Goal: Transaction & Acquisition: Obtain resource

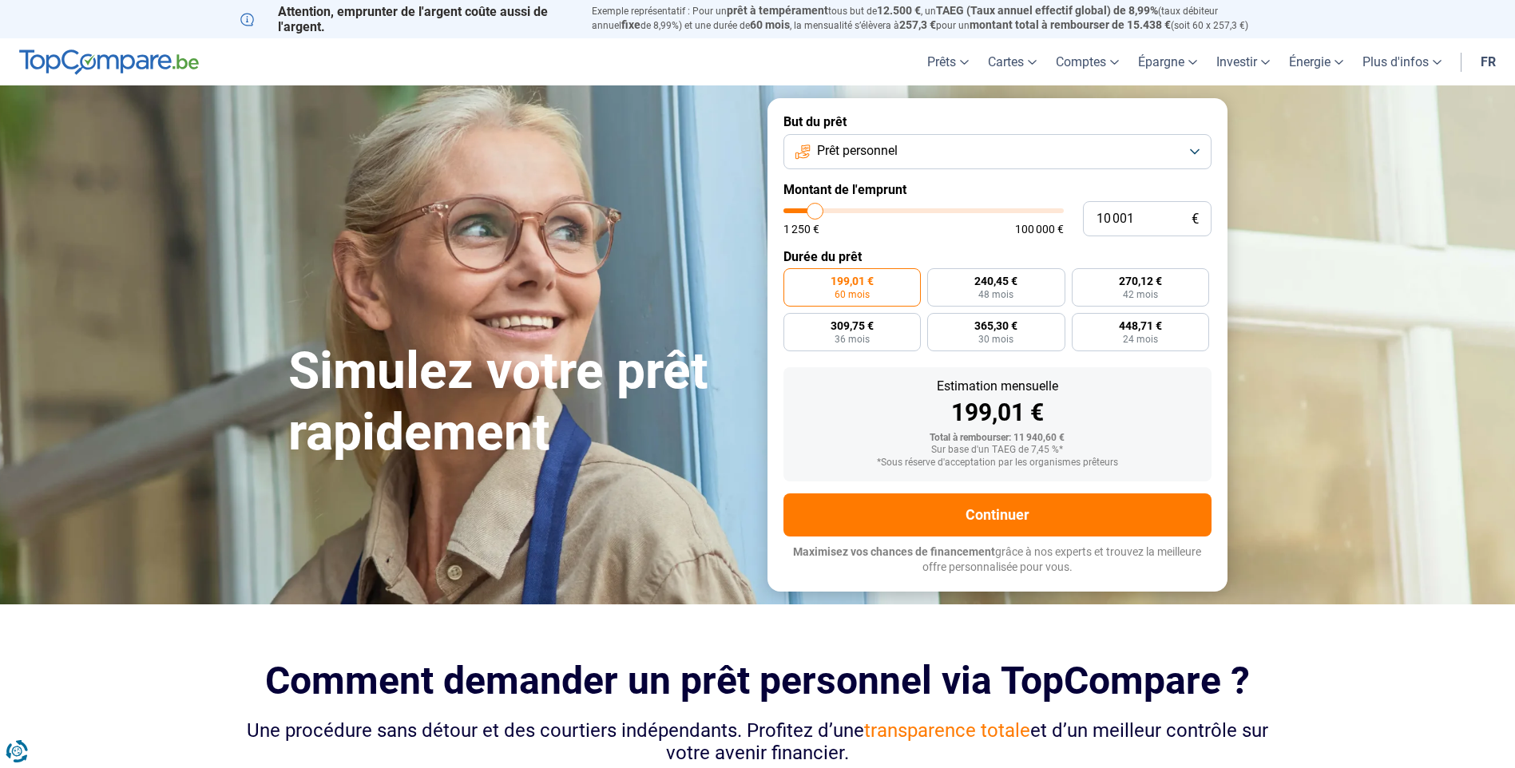
click at [935, 145] on button "Prêt personnel" at bounding box center [998, 151] width 428 height 35
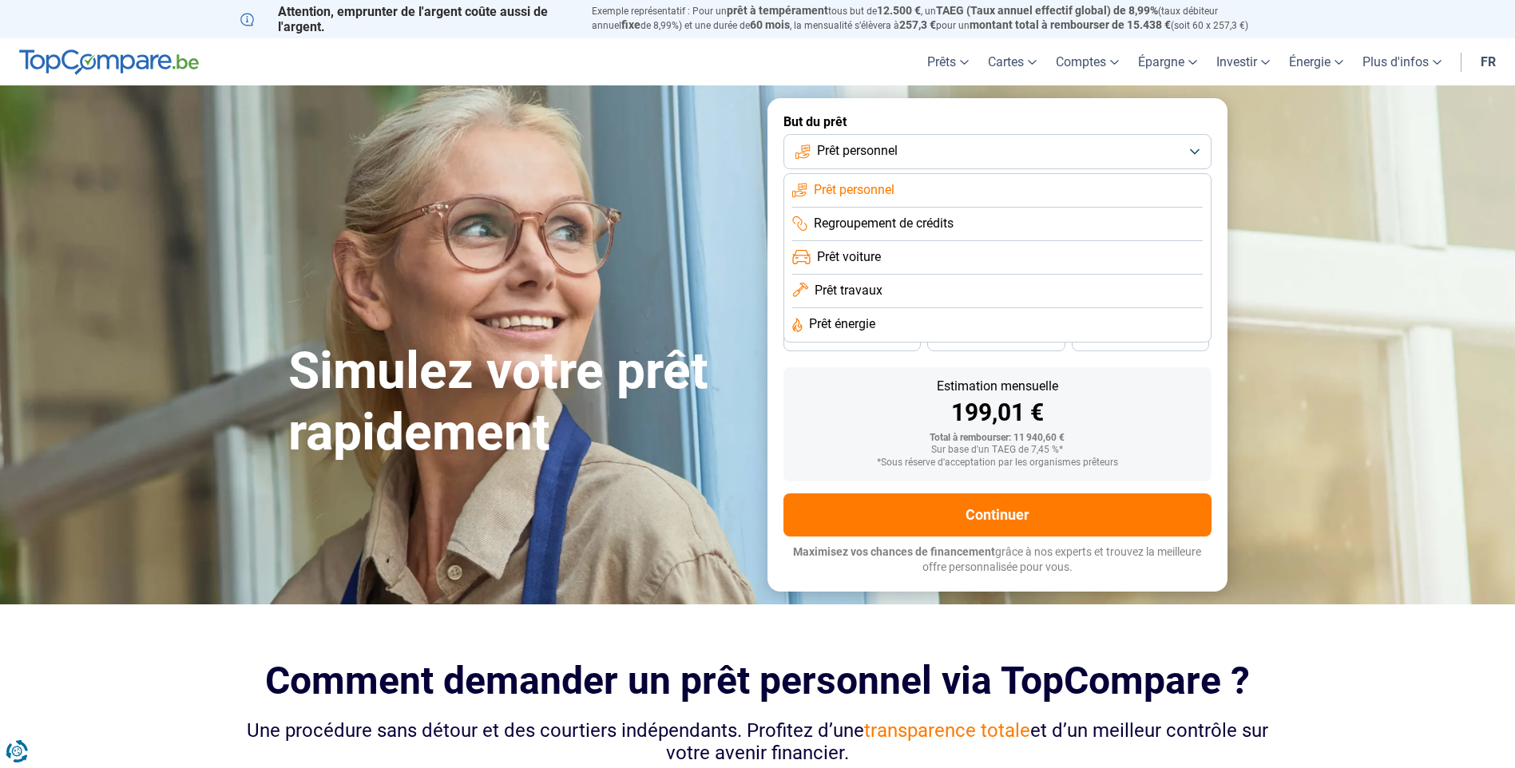
click at [866, 256] on span "Prêt voiture" at bounding box center [849, 257] width 64 height 18
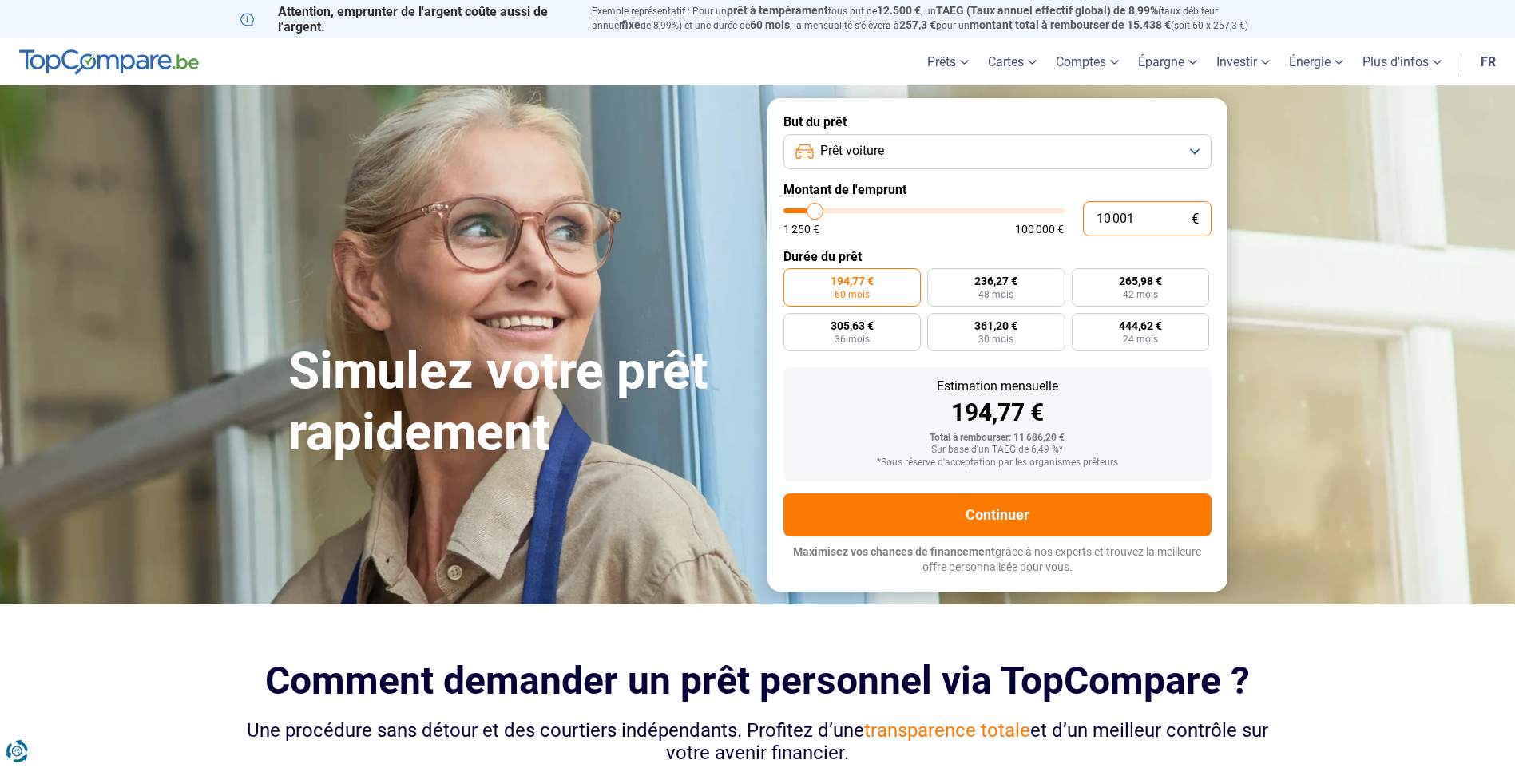
drag, startPoint x: 1146, startPoint y: 221, endPoint x: 900, endPoint y: 197, distance: 247.2
click at [900, 197] on form "But du prêt Prêt voiture Montant de l'emprunt 10 001 € 1 250 € 100 000 € Durée …" at bounding box center [998, 344] width 460 height 493
type input "3"
type input "1250"
type input "30"
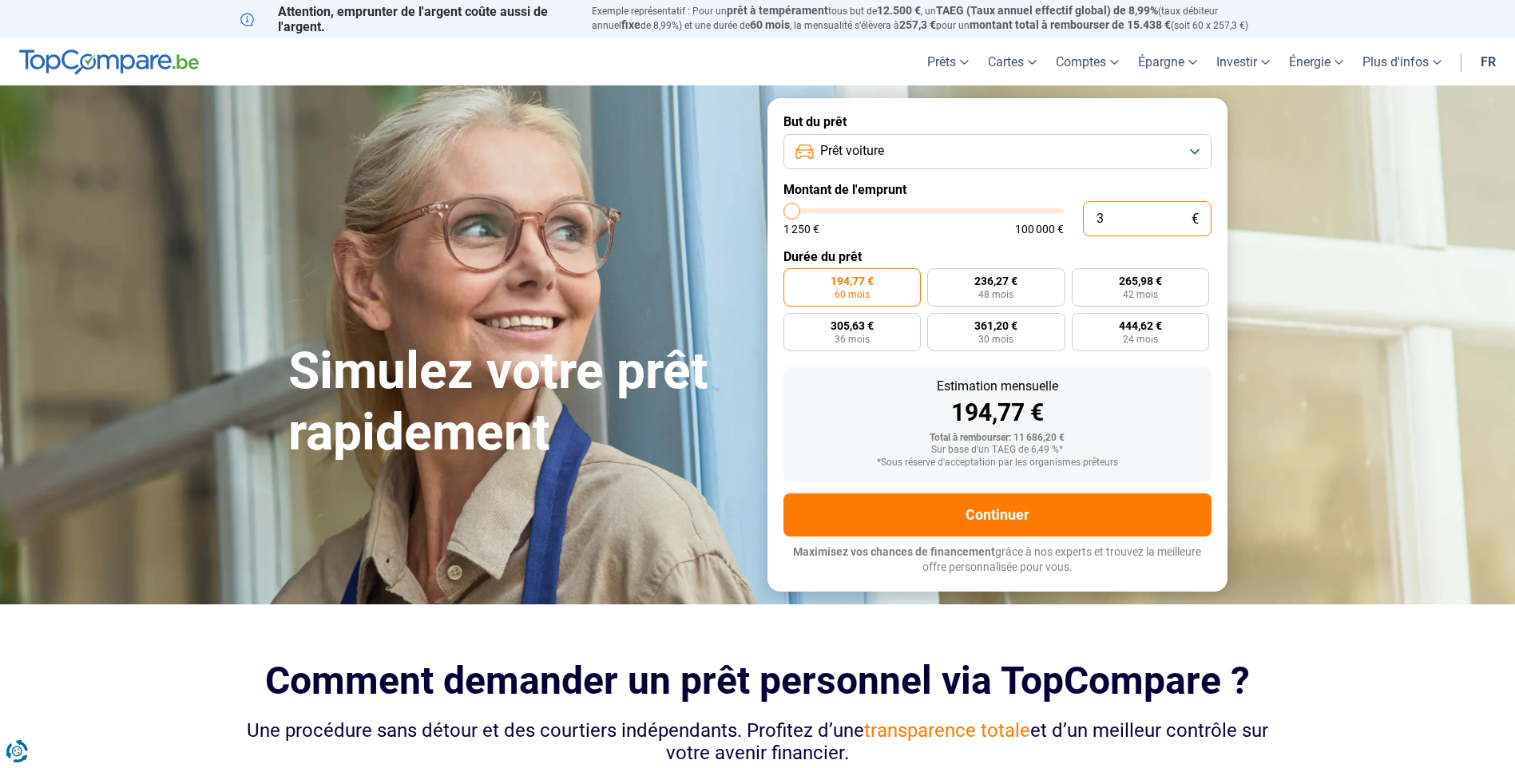
type input "1250"
type input "300"
type input "1250"
type input "3 000"
type input "3000"
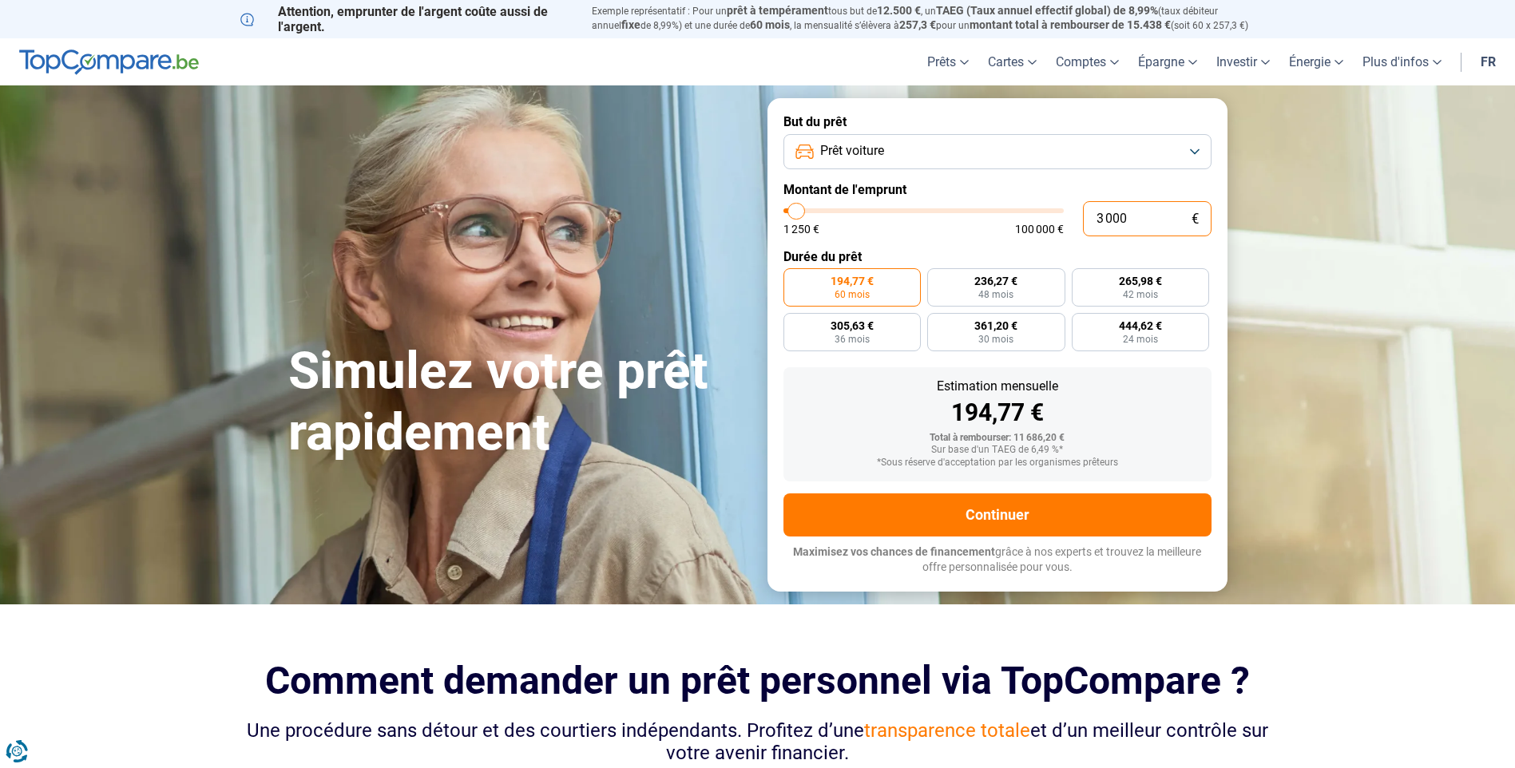
type input "30 000"
type input "30000"
radio input "false"
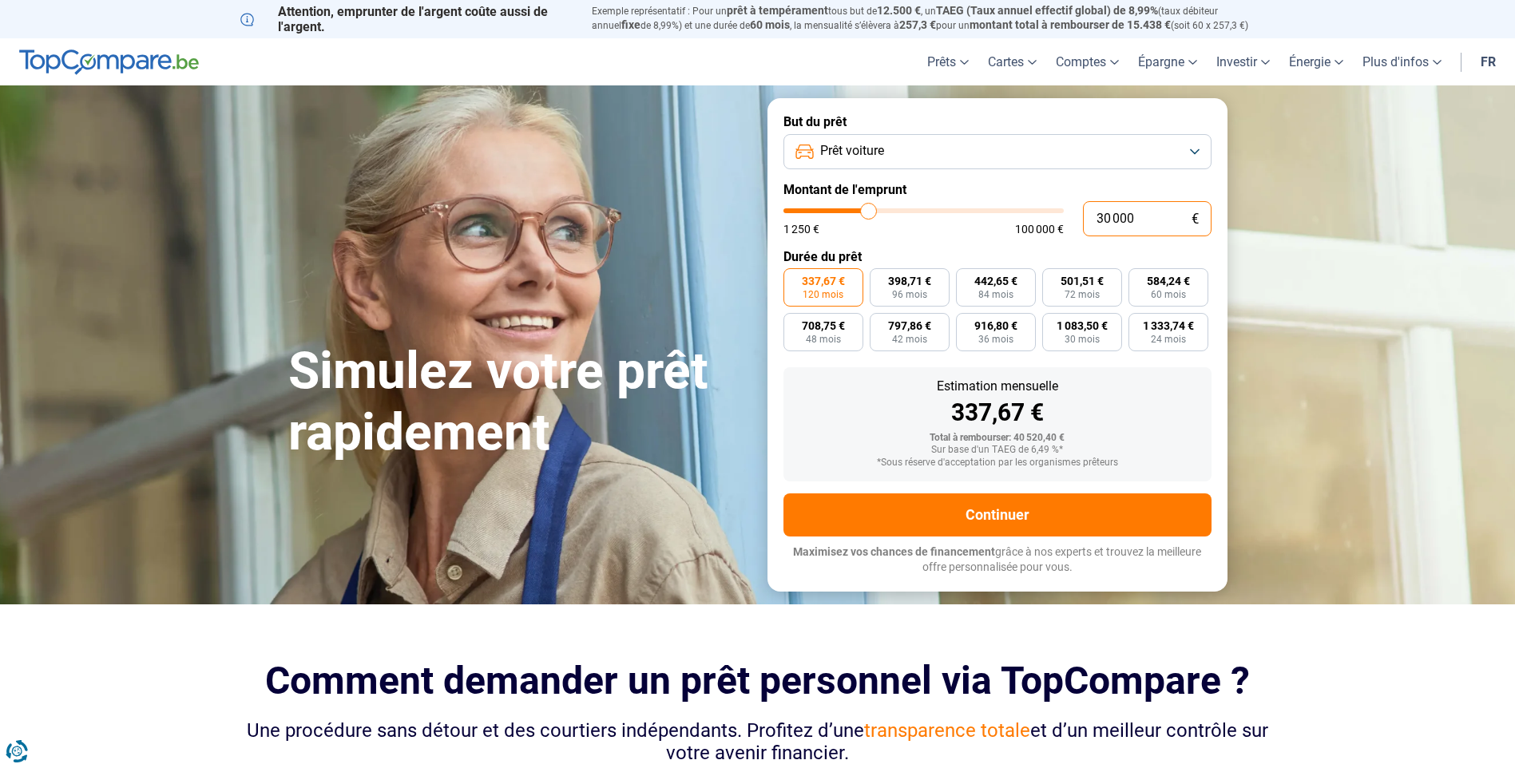
type input "30 000"
click at [923, 153] on button "Prêt voiture" at bounding box center [998, 151] width 428 height 35
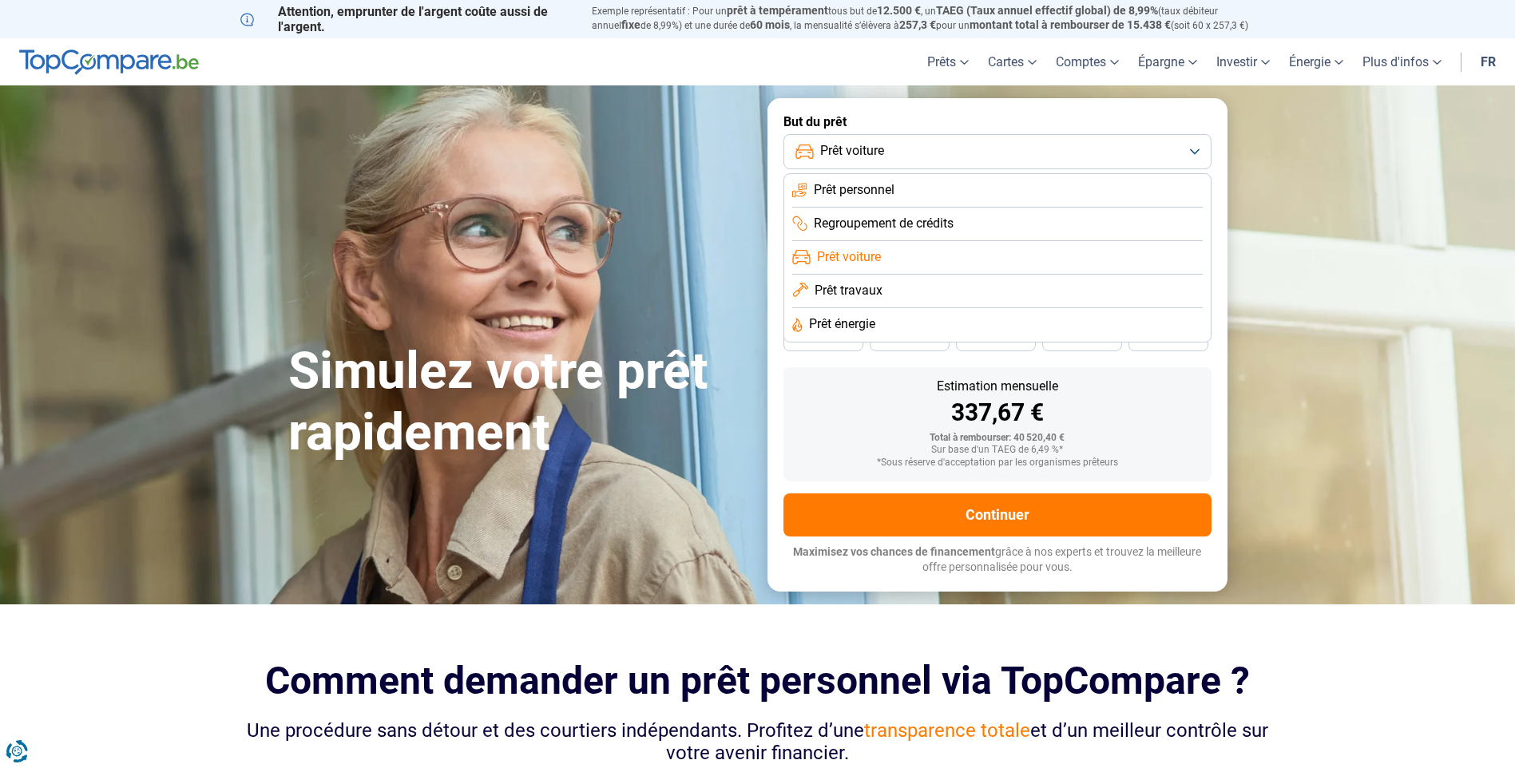
click at [905, 185] on li "Prêt personnel" at bounding box center [997, 191] width 411 height 34
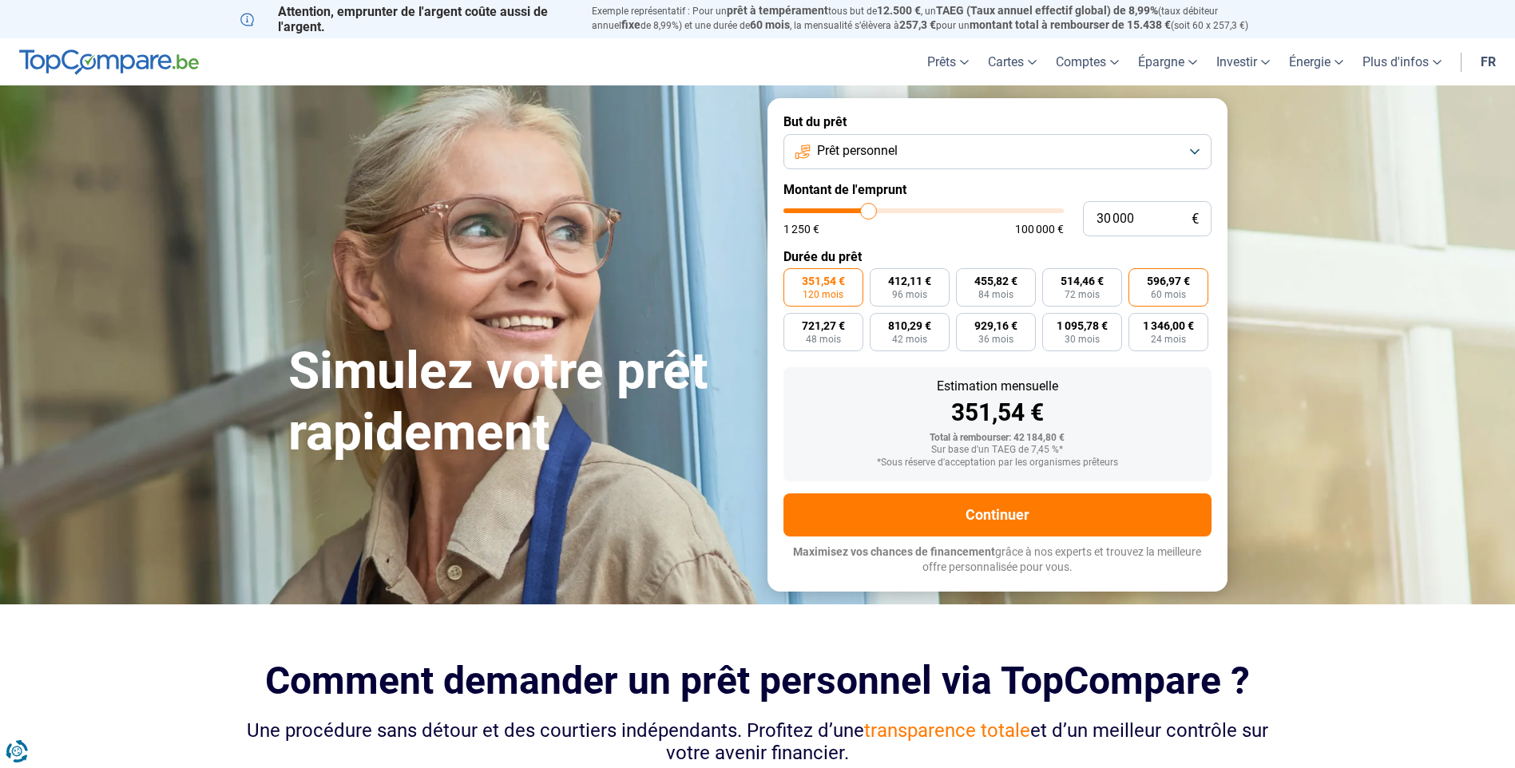
click at [1165, 290] on span "60 mois" at bounding box center [1168, 295] width 35 height 10
click at [1139, 279] on input "596,97 € 60 mois" at bounding box center [1134, 273] width 10 height 10
radio input "true"
click at [985, 148] on button "Prêt personnel" at bounding box center [998, 151] width 428 height 35
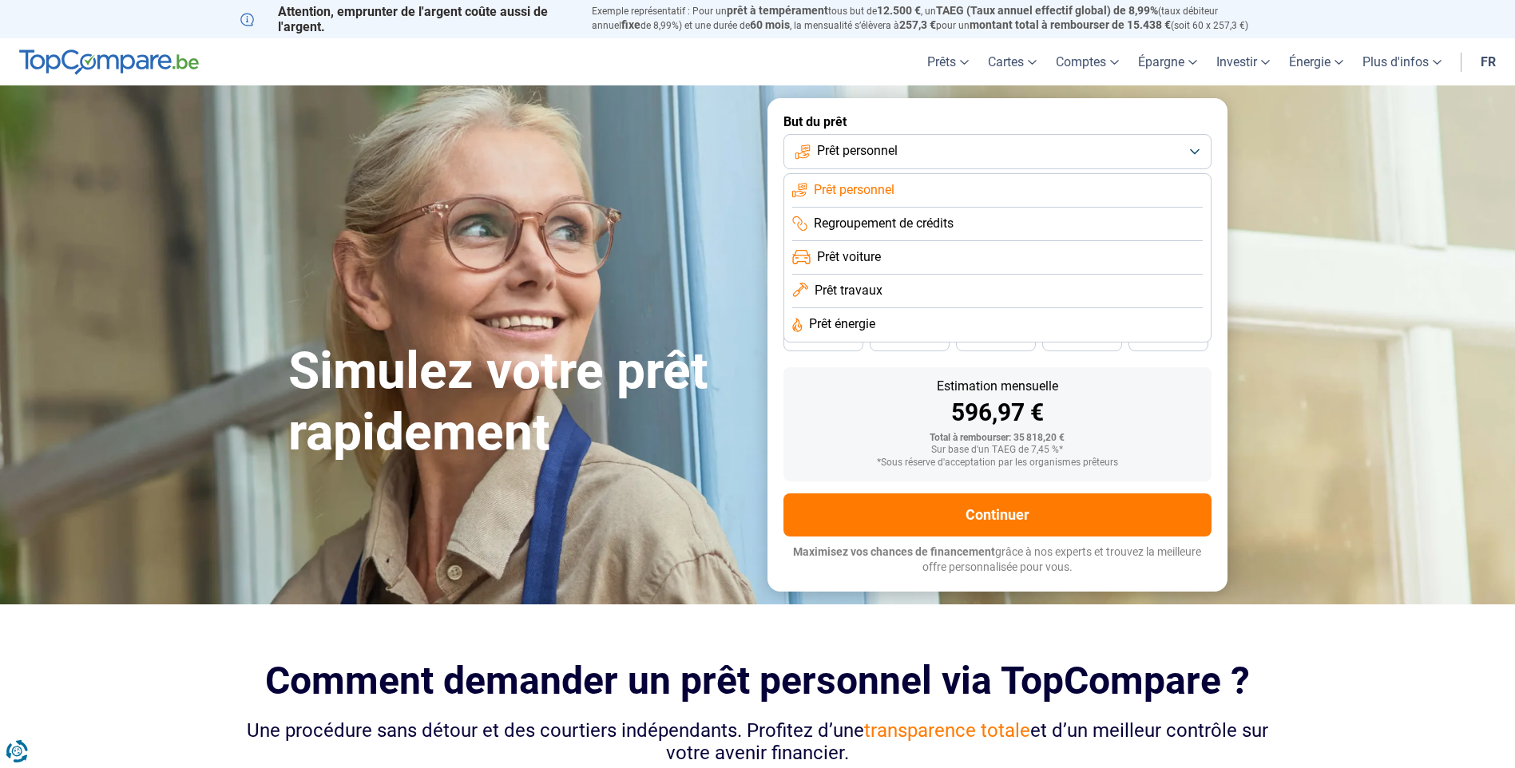
click at [858, 252] on span "Prêt voiture" at bounding box center [849, 257] width 64 height 18
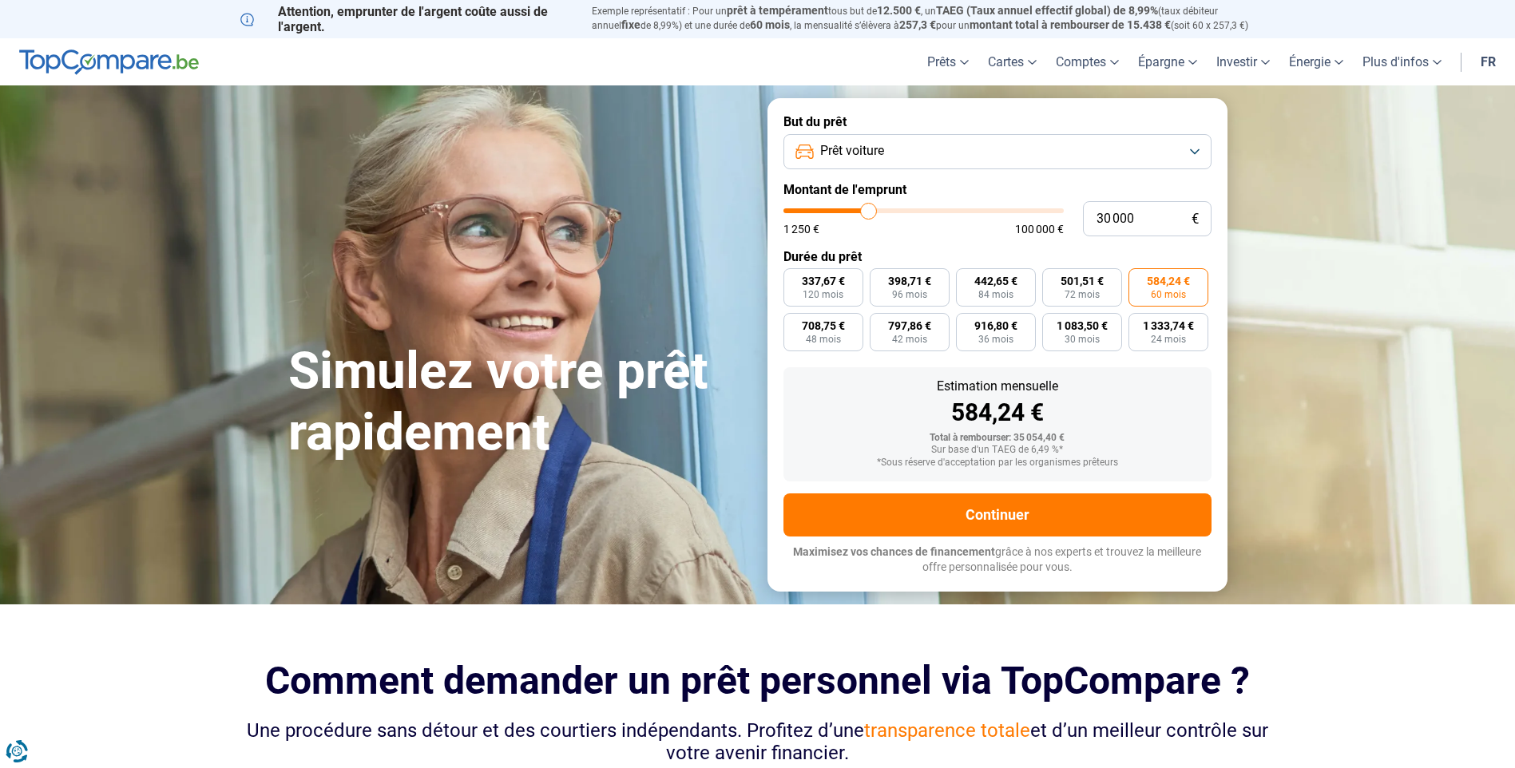
click at [1160, 281] on span "584,24 €" at bounding box center [1168, 281] width 43 height 11
click at [1139, 279] on input "584,24 € 60 mois" at bounding box center [1134, 273] width 10 height 10
type input "30 250"
type input "30250"
type input "29 750"
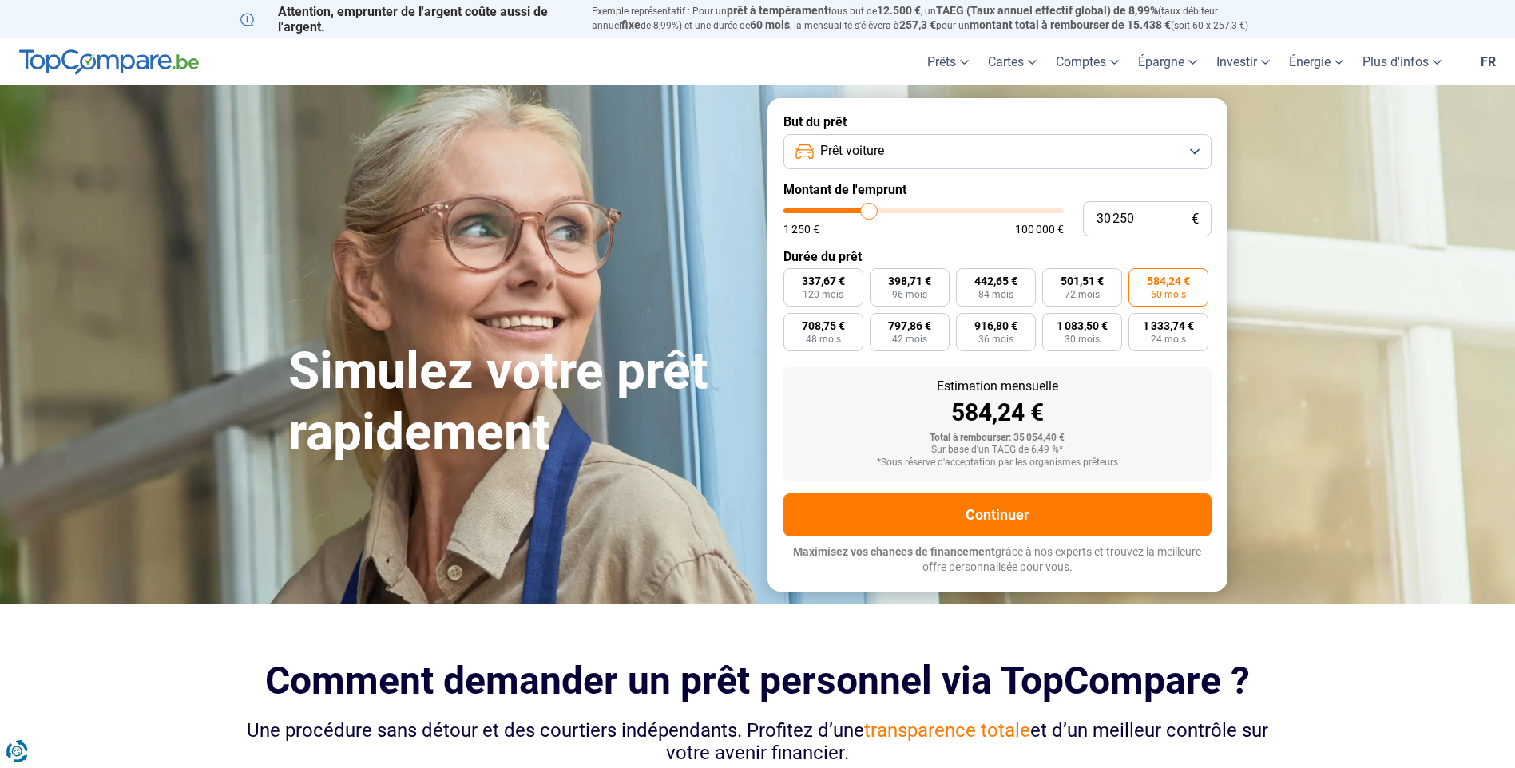
type input "29750"
type input "29 500"
type input "29500"
type input "29 250"
type input "29250"
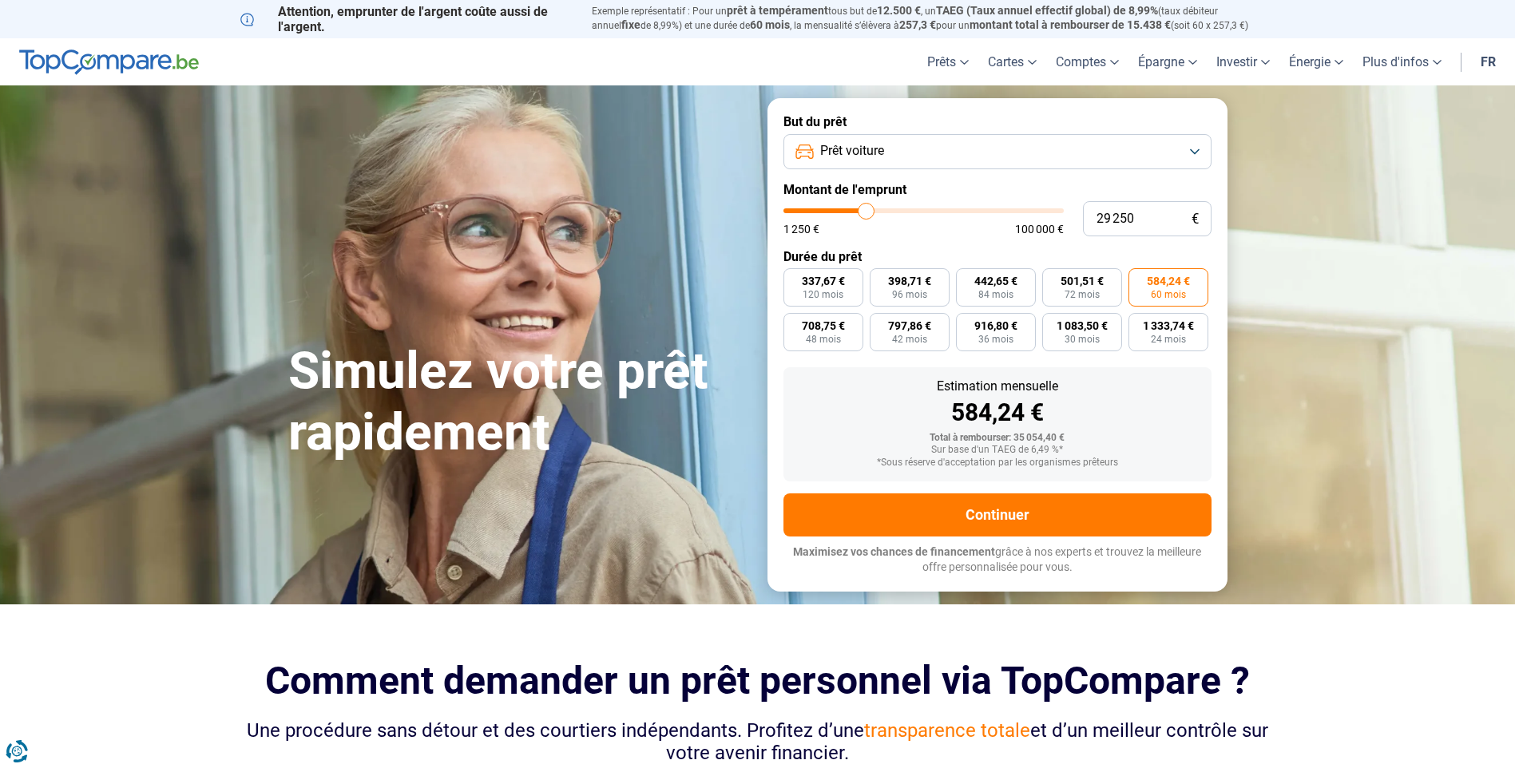
type input "29 000"
type input "29000"
type input "28 750"
type input "28750"
type input "29 250"
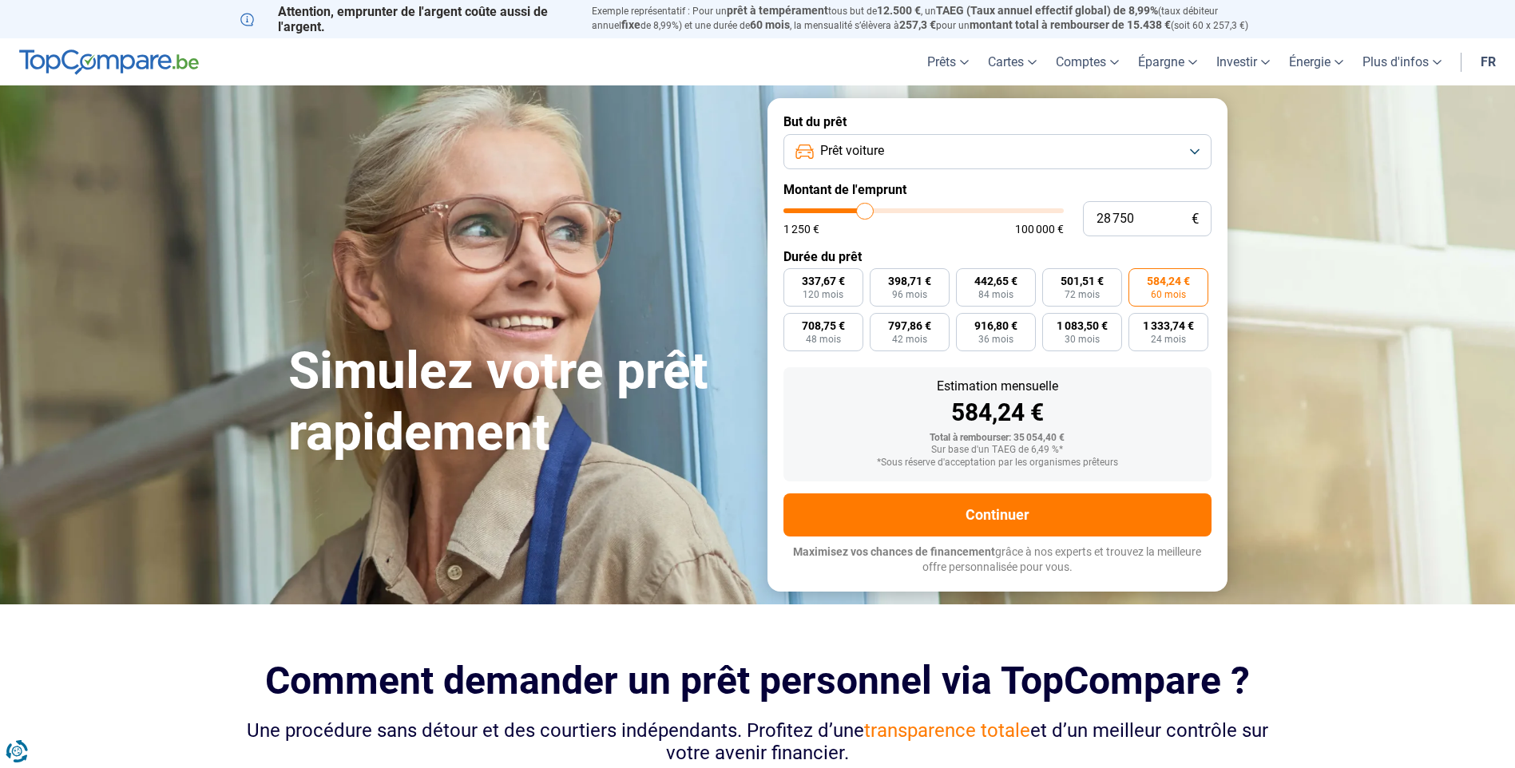
type input "29250"
type input "29 500"
type input "29500"
type input "29 750"
type input "29750"
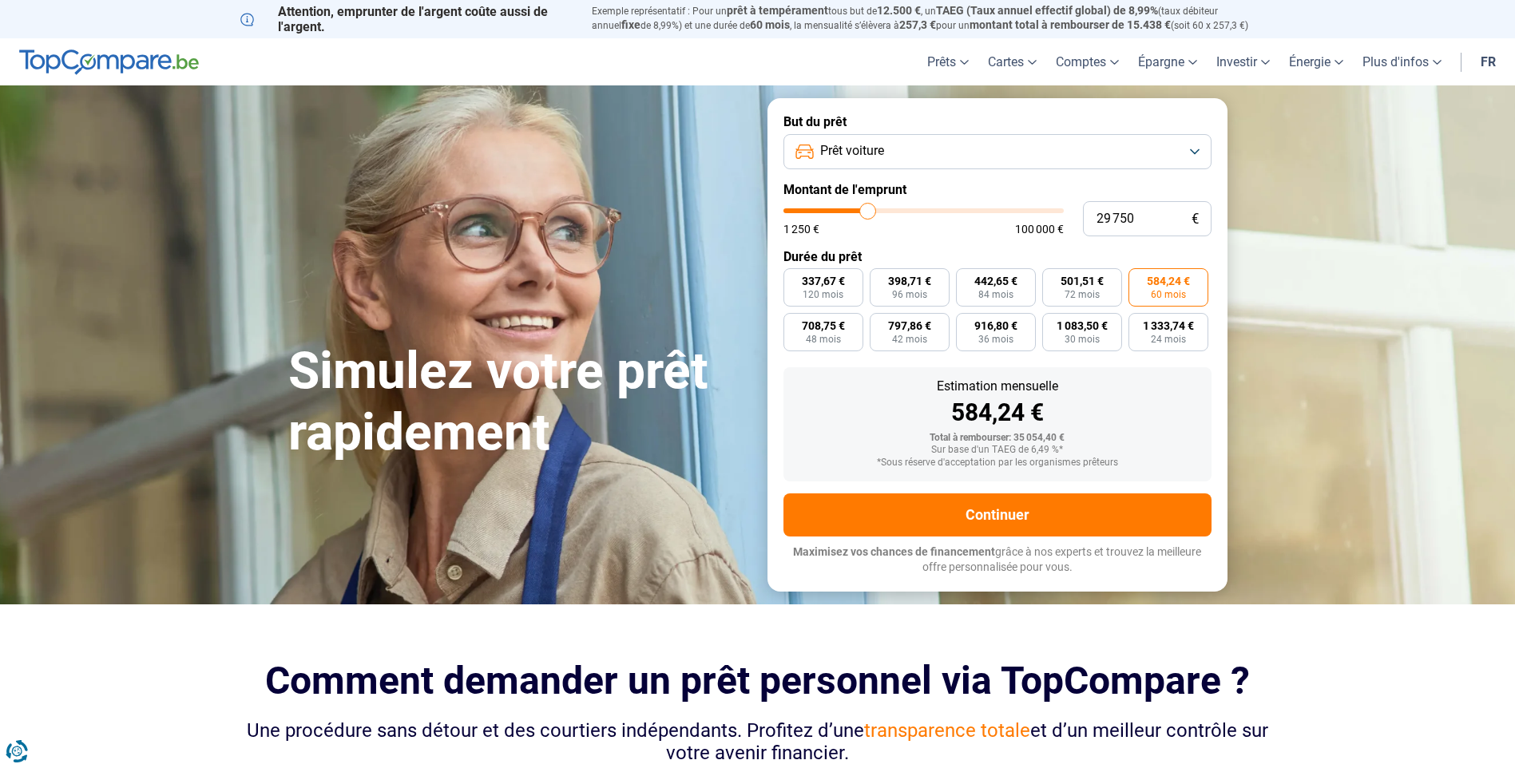
type input "30 250"
type input "30250"
type input "30 500"
type input "30500"
click at [870, 212] on input "range" at bounding box center [924, 210] width 280 height 5
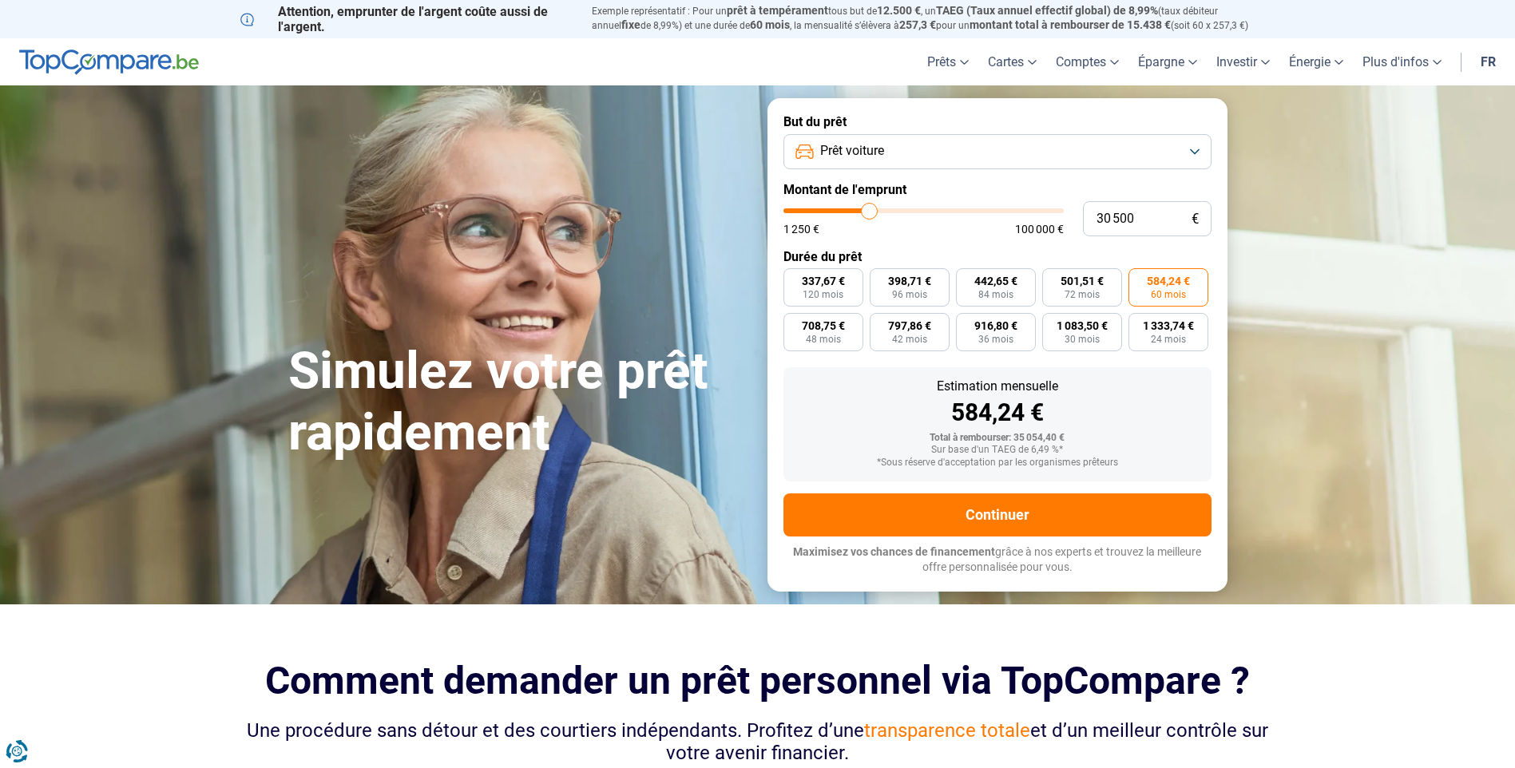
radio input "false"
radio input "true"
click at [1169, 280] on span "593,98 €" at bounding box center [1168, 281] width 43 height 11
click at [1139, 279] on input "593,98 € 60 mois" at bounding box center [1134, 273] width 10 height 10
radio input "true"
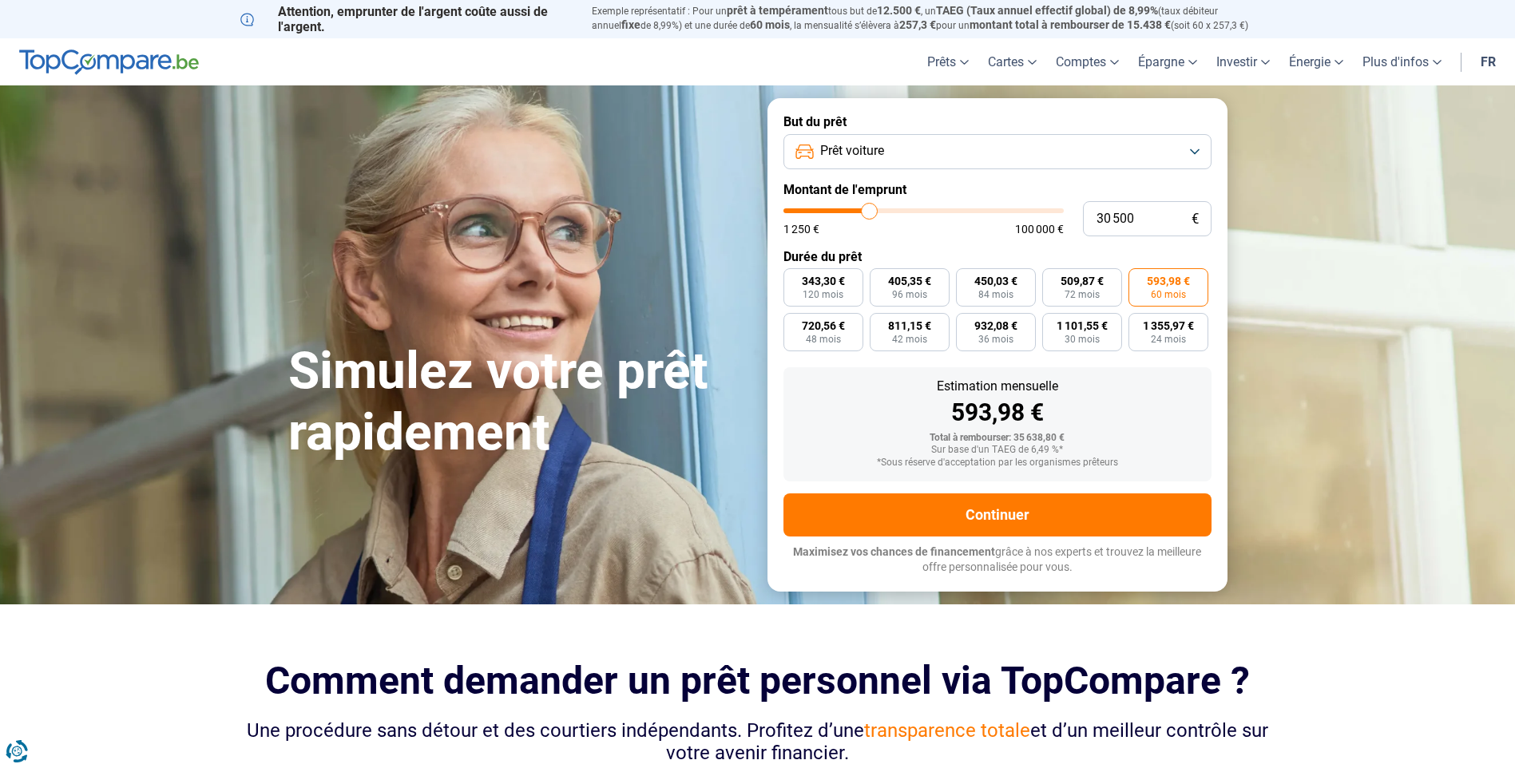
click at [1186, 147] on button "Prêt voiture" at bounding box center [998, 151] width 428 height 35
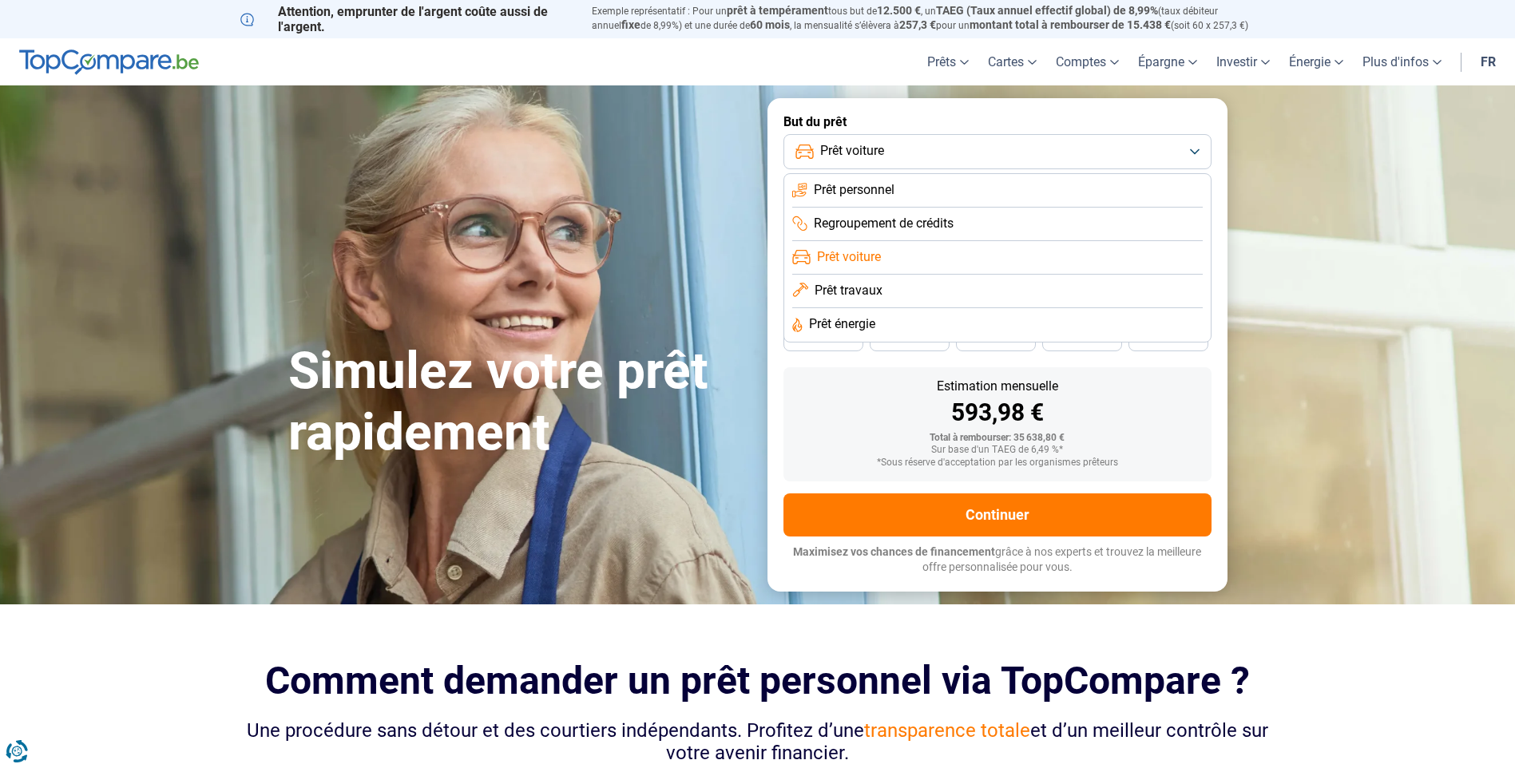
click at [846, 257] on span "Prêt voiture" at bounding box center [849, 257] width 64 height 18
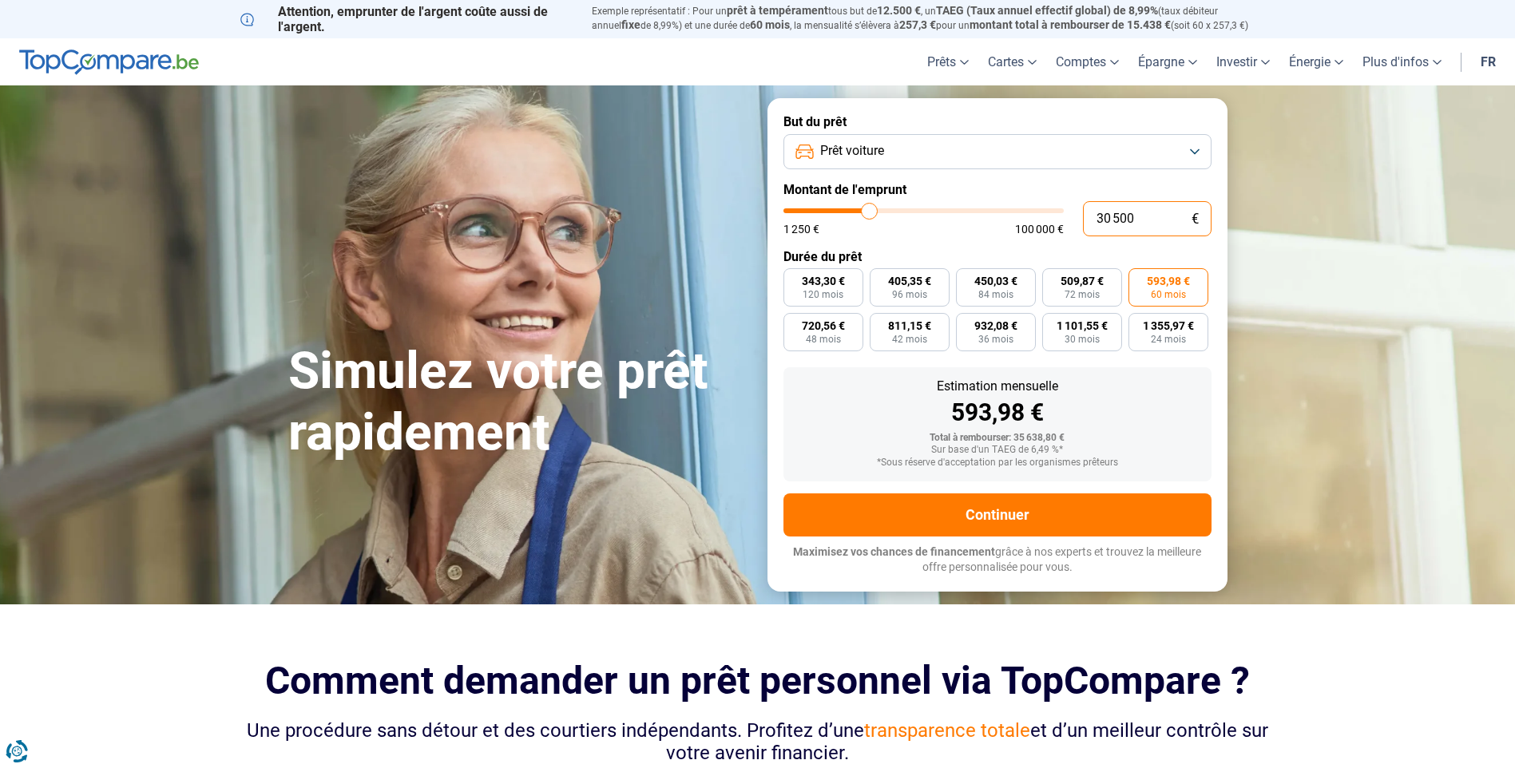
click at [1151, 221] on input "30 500" at bounding box center [1147, 218] width 129 height 35
type input "3 050"
type input "3000"
type input "305"
type input "1250"
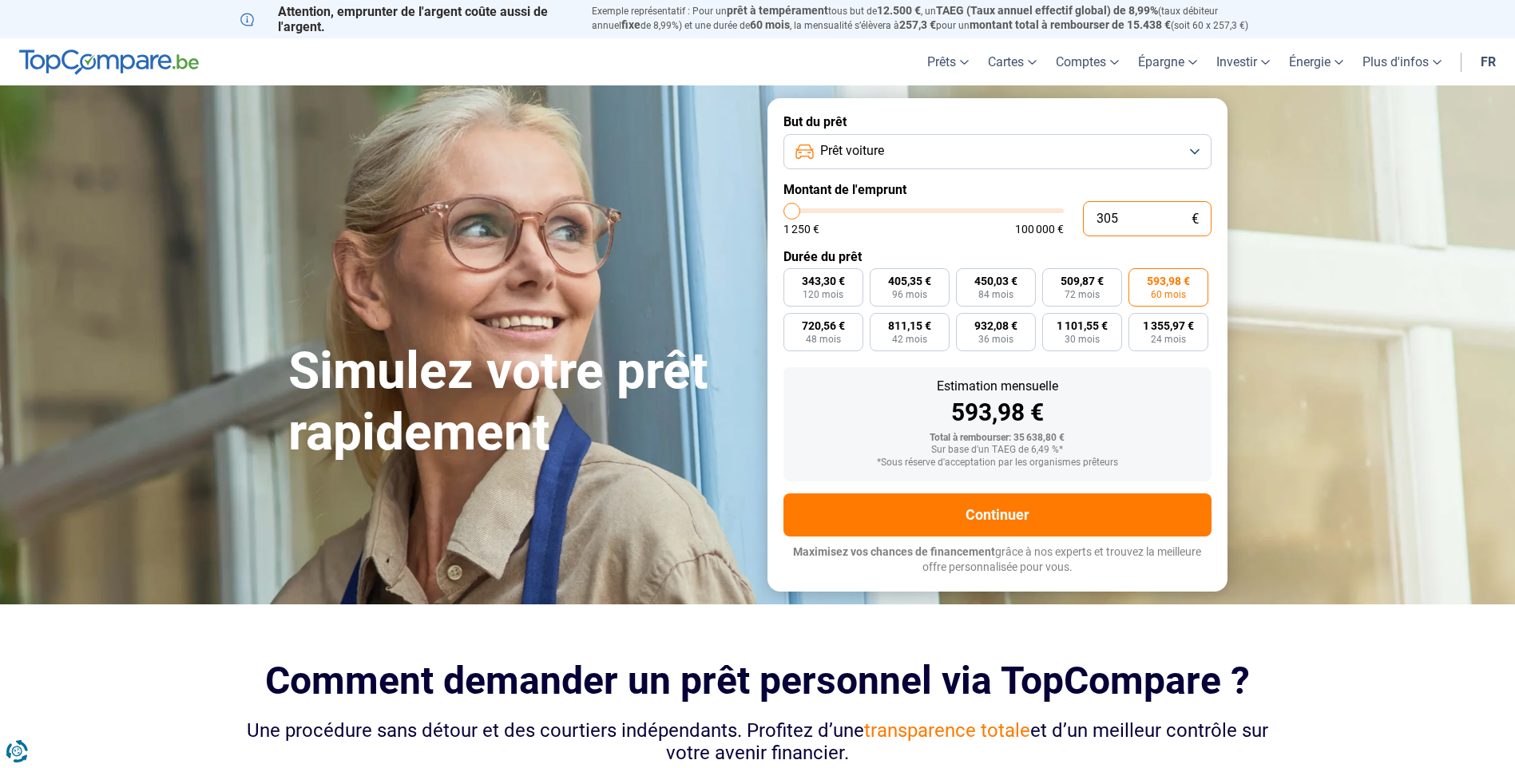
type input "30"
type input "1250"
type input "300"
type input "1250"
type input "3 000"
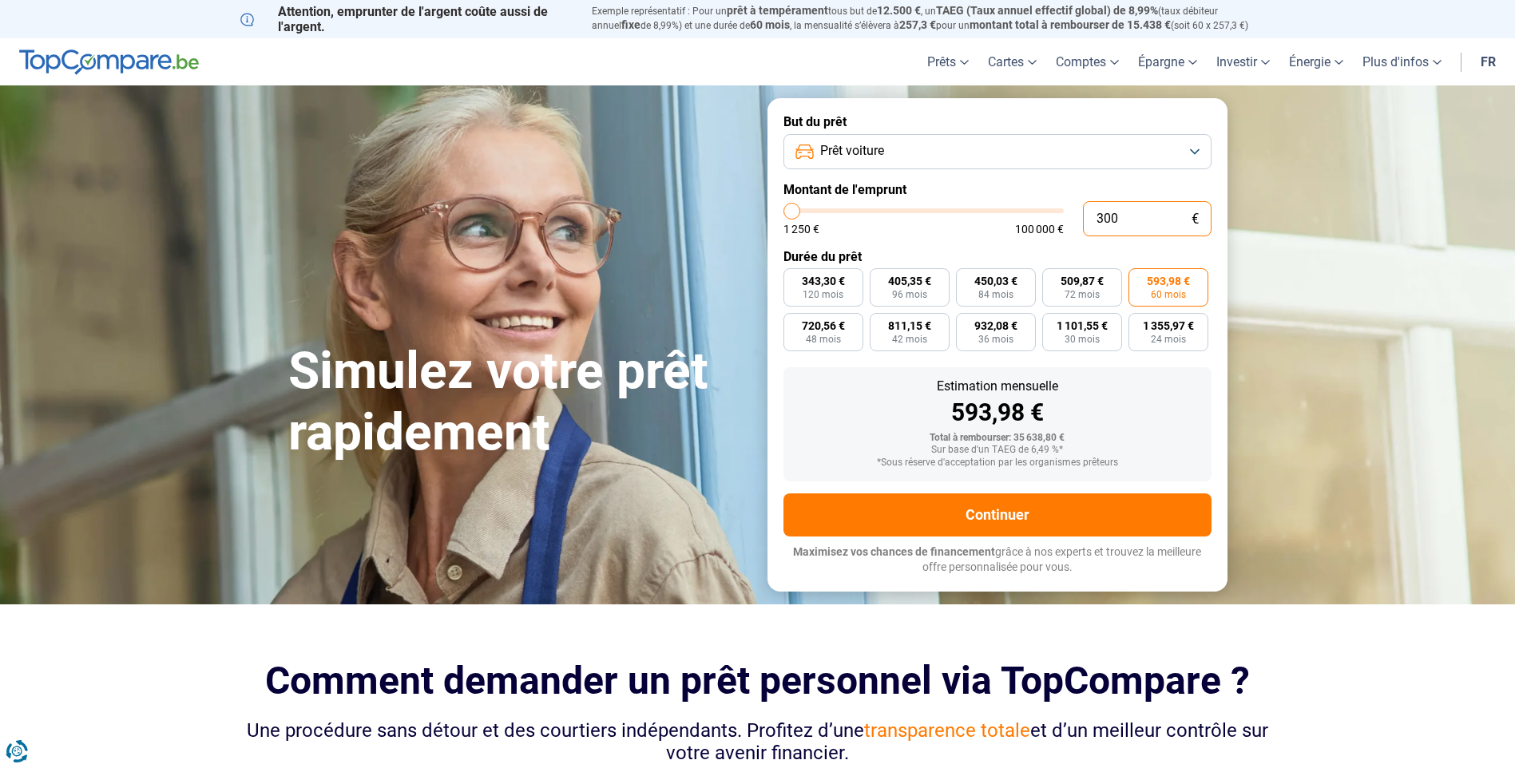
type input "3000"
type input "30 000"
type input "30000"
radio input "false"
radio input "true"
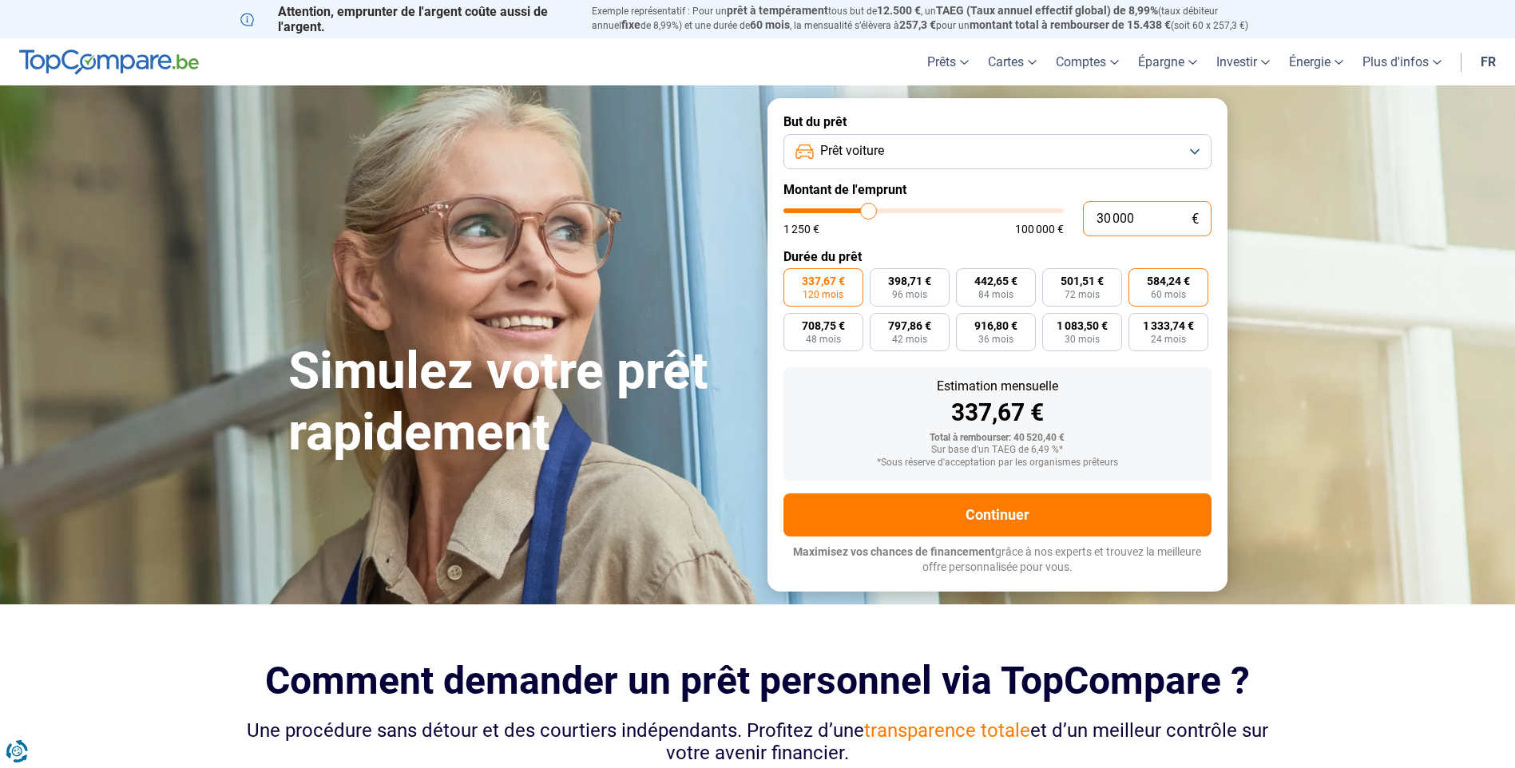
type input "30 000"
click at [1163, 291] on span "60 mois" at bounding box center [1168, 295] width 35 height 10
click at [1139, 279] on input "584,24 € 60 mois" at bounding box center [1134, 273] width 10 height 10
radio input "true"
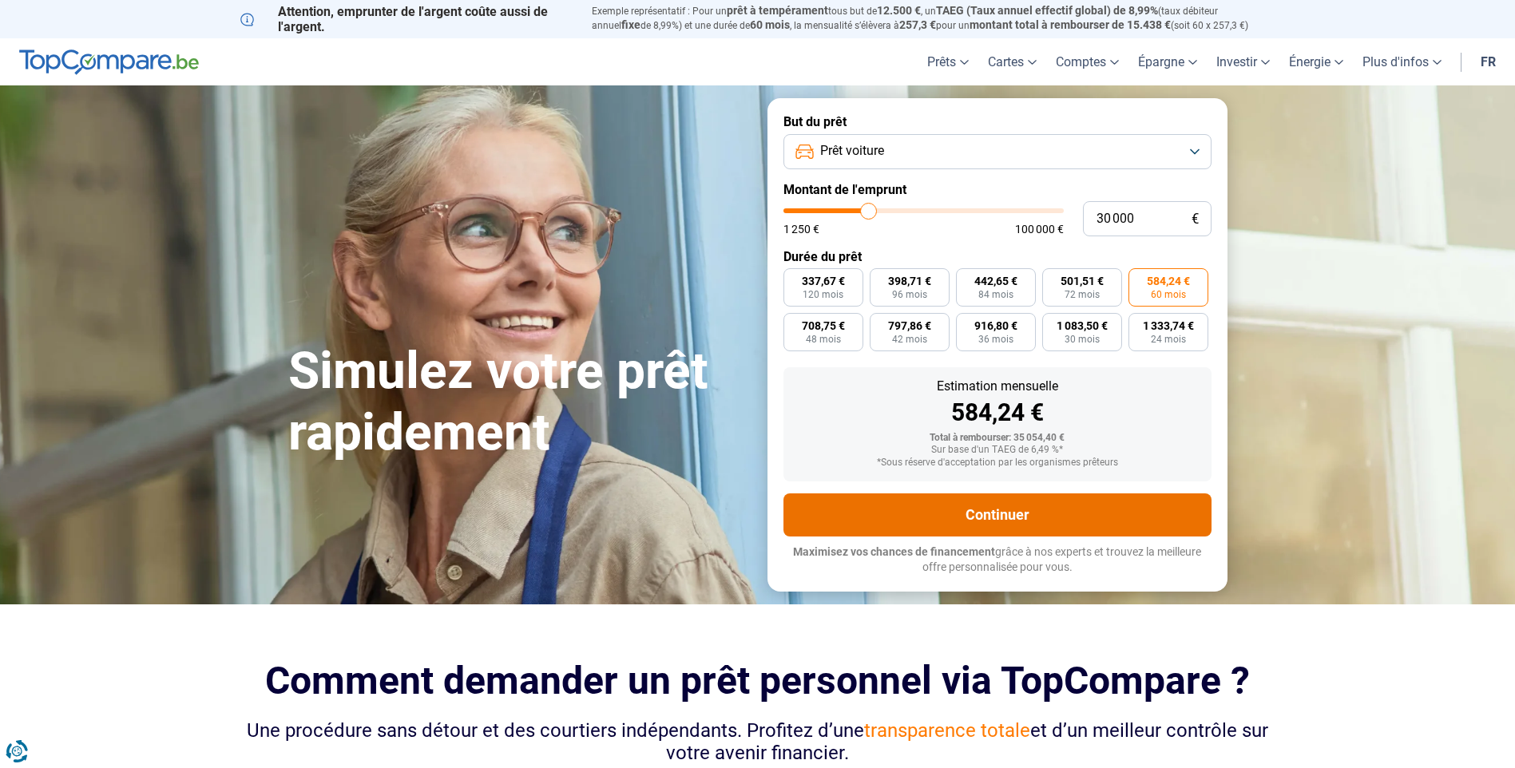
click at [1038, 512] on button "Continuer" at bounding box center [998, 515] width 428 height 43
